Goal: Transaction & Acquisition: Purchase product/service

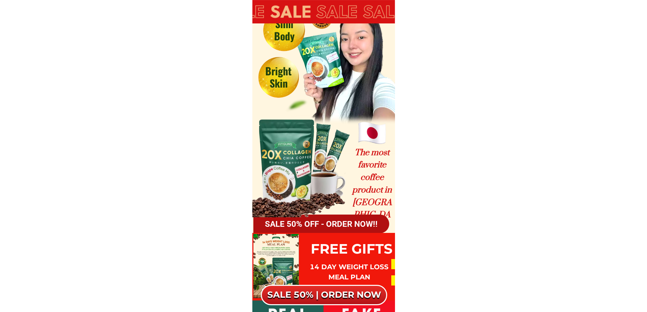
scroll to position [227, 0]
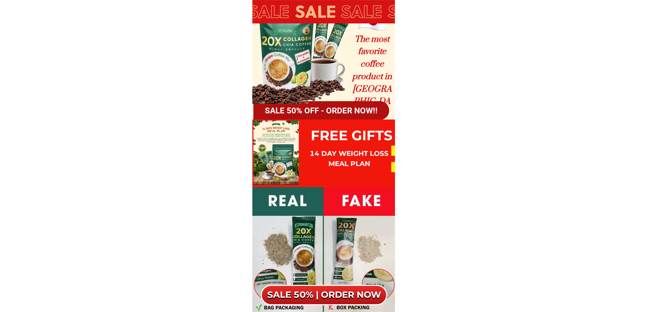
click at [324, 107] on h3 "SALE 50% OFF - ORDER NOW!!" at bounding box center [321, 110] width 137 height 12
click at [337, 142] on h3 "FREE GIFTS" at bounding box center [352, 135] width 87 height 20
click at [351, 167] on h3 "14 day weight loss Meal plan" at bounding box center [350, 159] width 80 height 20
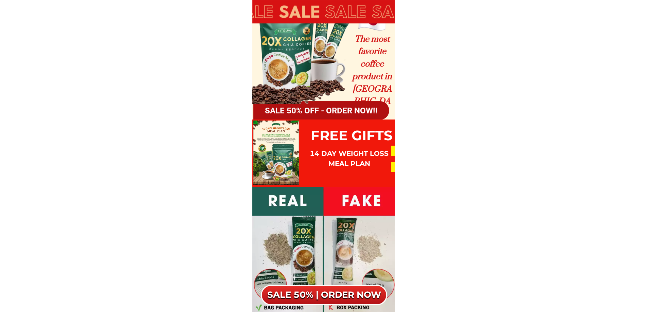
click at [272, 136] on div at bounding box center [277, 153] width 46 height 65
click at [289, 168] on div at bounding box center [277, 153] width 46 height 65
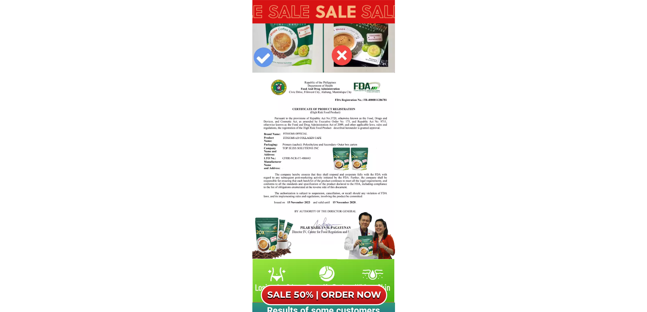
scroll to position [453, 0]
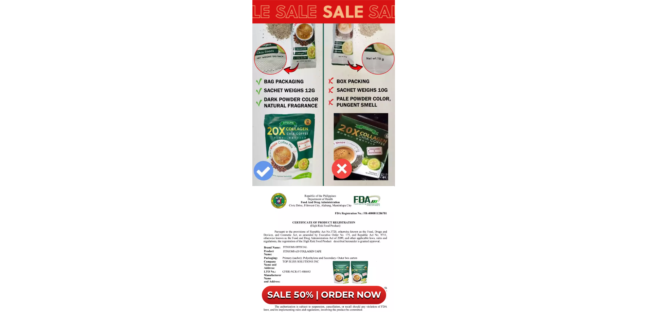
click at [274, 87] on div at bounding box center [323, 108] width 143 height 295
click at [338, 114] on div at bounding box center [323, 108] width 143 height 295
click at [366, 137] on div at bounding box center [323, 108] width 143 height 295
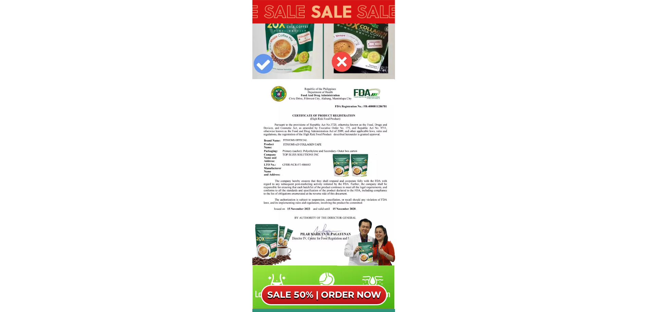
scroll to position [567, 0]
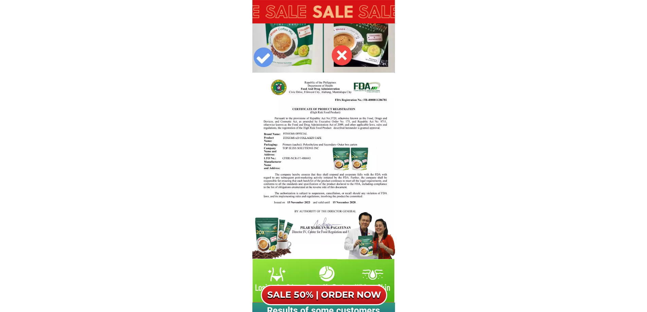
click at [389, 148] on div at bounding box center [324, 173] width 142 height 200
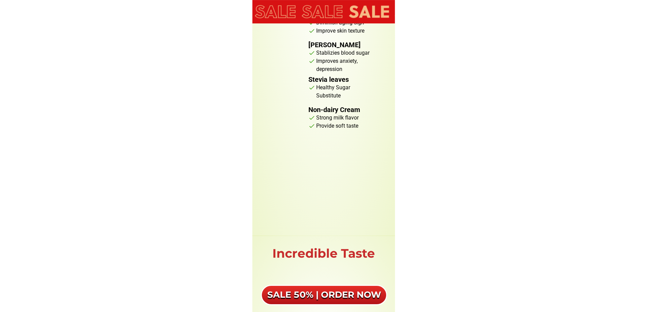
scroll to position [2832, 0]
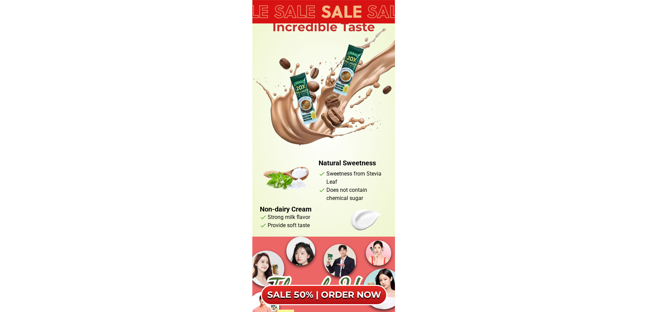
click at [341, 151] on div at bounding box center [328, 95] width 186 height 136
click at [349, 191] on li "Does not contain chemical sugar" at bounding box center [354, 194] width 71 height 16
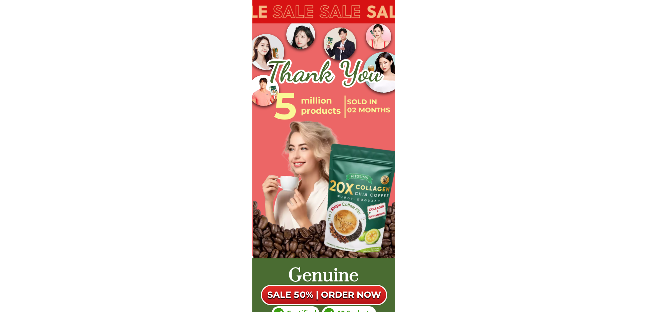
scroll to position [3172, 0]
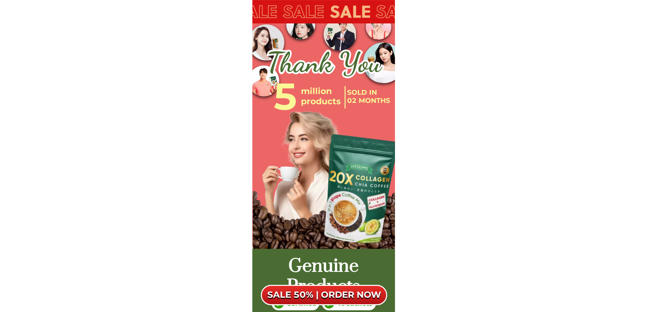
click at [332, 131] on div at bounding box center [358, 190] width 91 height 122
click at [336, 167] on div at bounding box center [358, 190] width 91 height 122
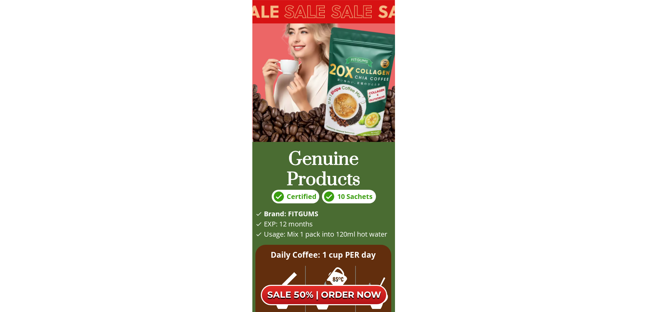
scroll to position [3285, 0]
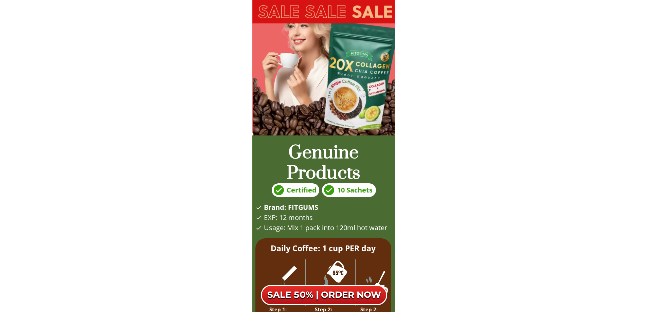
click at [341, 162] on h2 "Genuine Products" at bounding box center [324, 163] width 143 height 41
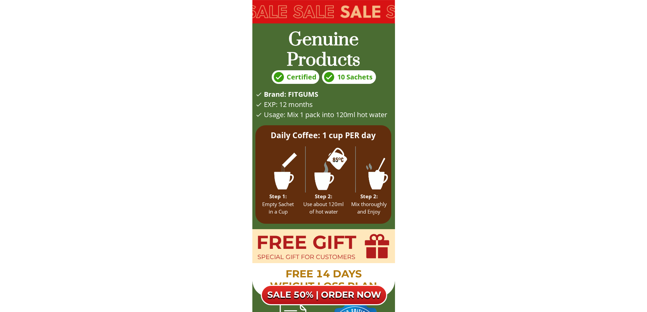
click at [344, 168] on div at bounding box center [331, 169] width 150 height 46
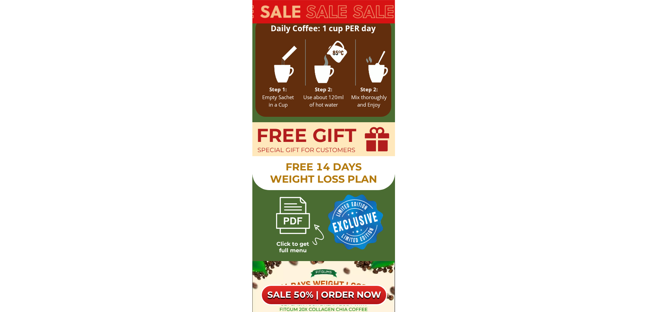
scroll to position [3512, 0]
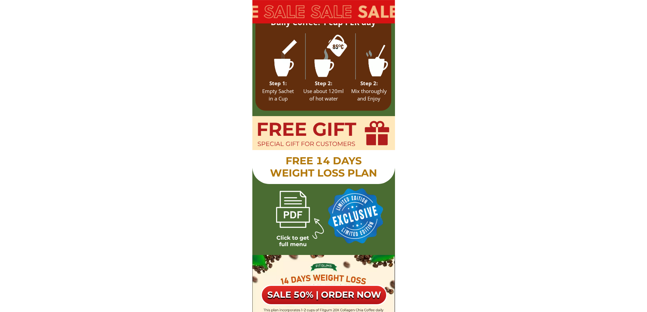
click at [359, 84] on h4 "Step 2: Mix thoroughly and Enjoy" at bounding box center [369, 91] width 41 height 23
click at [373, 131] on div at bounding box center [377, 133] width 26 height 26
click at [373, 131] on div at bounding box center [377, 133] width 25 height 25
click at [312, 133] on h1 "FREE GIFT" at bounding box center [307, 129] width 102 height 22
click at [298, 151] on div "FREE GIFT special gift for customers Free 14 Days Weight Loss Plan Click to get…" at bounding box center [324, 286] width 143 height 340
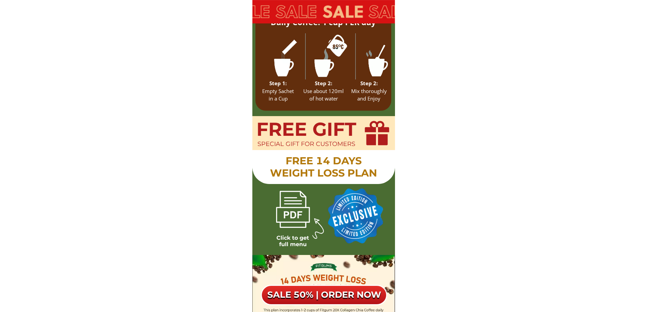
click at [287, 198] on div at bounding box center [293, 209] width 51 height 51
click at [288, 138] on h1 "FREE GIFT" at bounding box center [307, 129] width 102 height 22
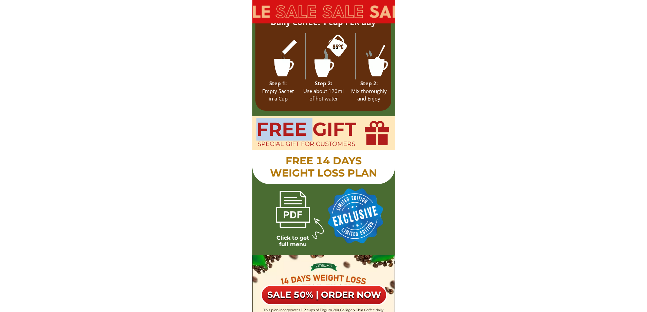
drag, startPoint x: 288, startPoint y: 138, endPoint x: 337, endPoint y: 153, distance: 52.1
click at [290, 139] on h1 "FREE GIFT" at bounding box center [307, 129] width 102 height 22
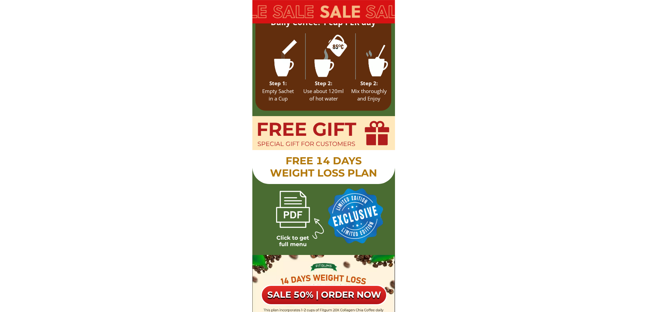
click at [363, 152] on div at bounding box center [324, 167] width 143 height 34
drag, startPoint x: 357, startPoint y: 140, endPoint x: 353, endPoint y: 151, distance: 11.5
click at [356, 143] on div "FREE GIFT special gift for customers Free 14 Days Weight Loss Plan Click to get…" at bounding box center [324, 286] width 143 height 340
click at [333, 227] on div at bounding box center [389, 215] width 146 height 73
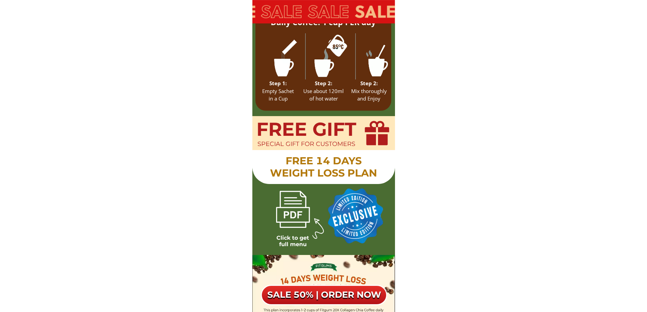
click at [296, 225] on div at bounding box center [293, 209] width 51 height 51
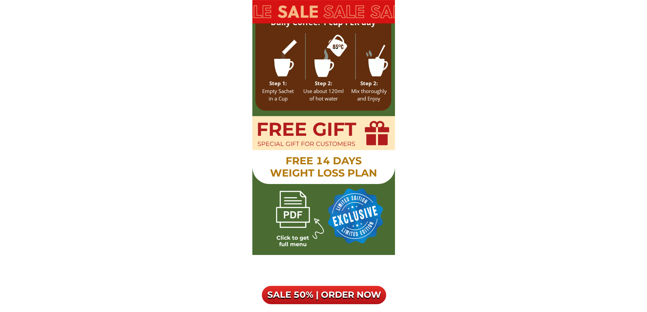
click at [273, 214] on div at bounding box center [293, 209] width 51 height 51
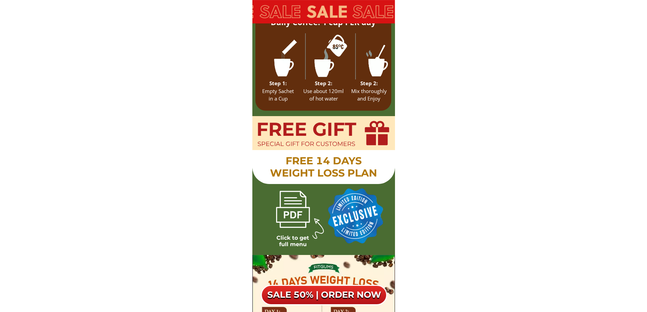
drag, startPoint x: 273, startPoint y: 214, endPoint x: 277, endPoint y: 214, distance: 3.4
click at [274, 214] on div at bounding box center [293, 209] width 51 height 51
click at [351, 220] on div at bounding box center [389, 215] width 146 height 73
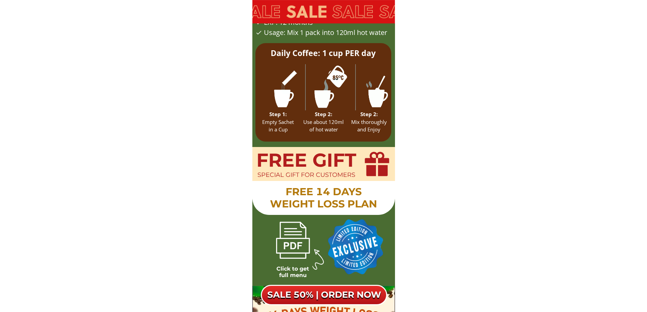
scroll to position [3625, 0]
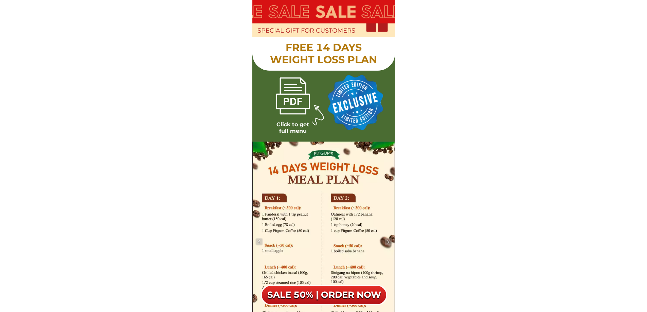
click at [299, 187] on div at bounding box center [324, 242] width 143 height 201
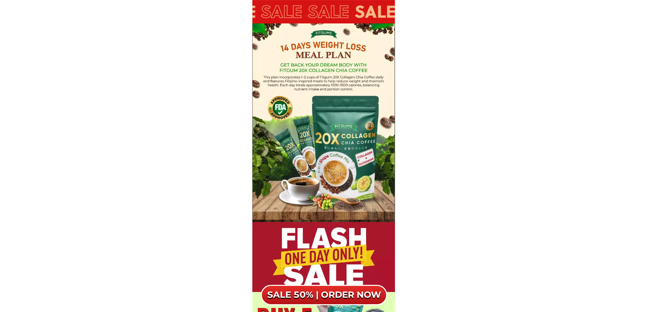
scroll to position [3738, 0]
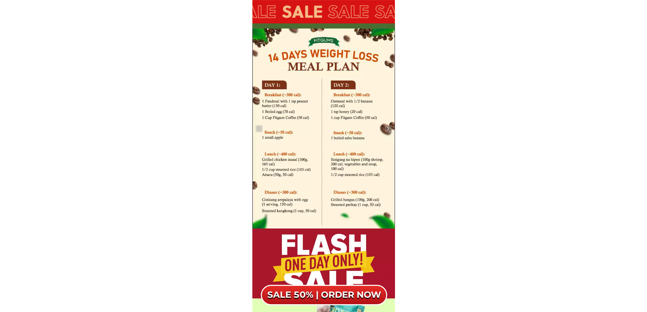
click at [258, 133] on div at bounding box center [324, 129] width 143 height 201
click at [257, 130] on img at bounding box center [259, 128] width 7 height 7
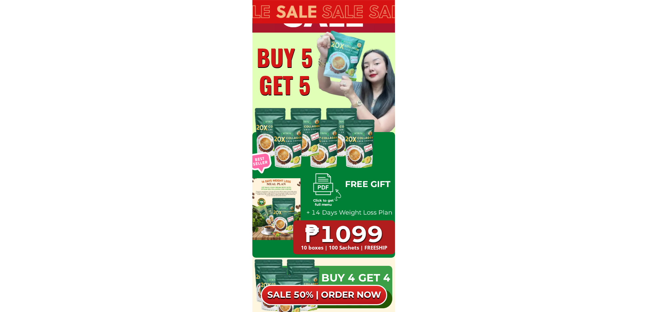
scroll to position [3999, 0]
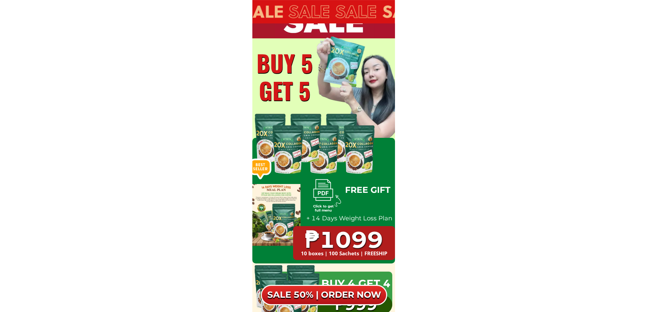
click at [268, 192] on div at bounding box center [276, 213] width 49 height 68
click at [273, 175] on div at bounding box center [260, 168] width 26 height 25
click at [318, 197] on div at bounding box center [324, 190] width 30 height 30
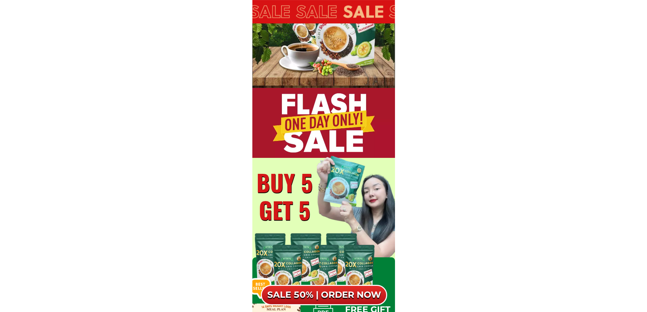
scroll to position [3885, 0]
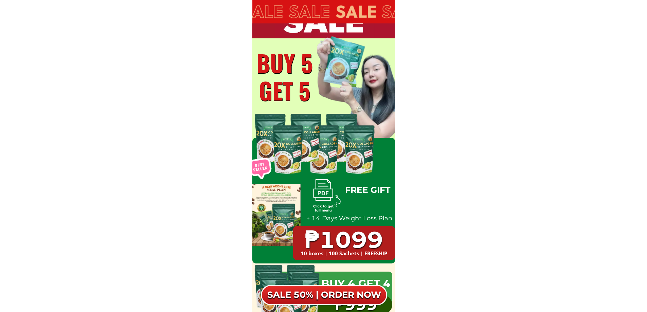
click at [350, 290] on h6 "SALE 50% | ORDER NOW" at bounding box center [324, 296] width 126 height 12
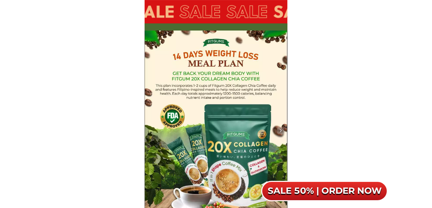
scroll to position [3740, 0]
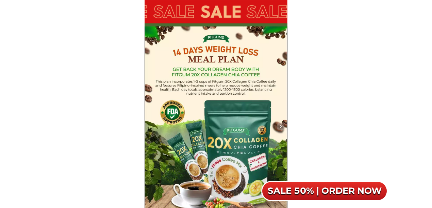
drag, startPoint x: 206, startPoint y: 76, endPoint x: 197, endPoint y: 84, distance: 11.5
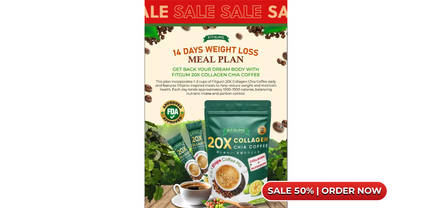
click at [237, 79] on div at bounding box center [215, 127] width 143 height 201
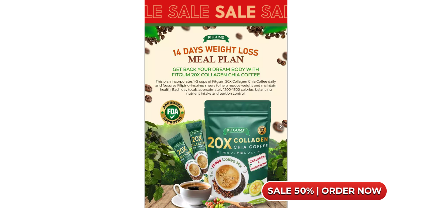
drag, startPoint x: 197, startPoint y: 84, endPoint x: 242, endPoint y: 84, distance: 45.2
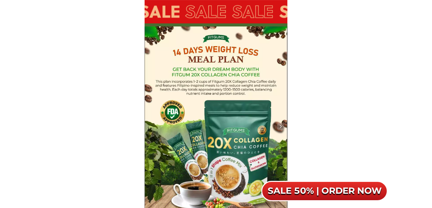
click at [242, 84] on div at bounding box center [215, 127] width 143 height 201
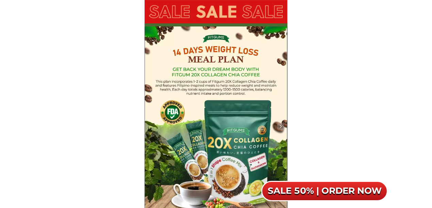
drag, startPoint x: 241, startPoint y: 88, endPoint x: 243, endPoint y: 92, distance: 4.0
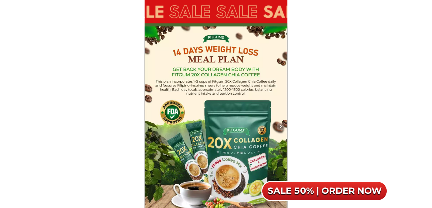
click at [243, 92] on div at bounding box center [215, 127] width 143 height 201
